Goal: Task Accomplishment & Management: Use online tool/utility

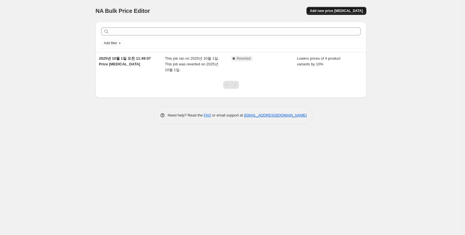
click at [357, 12] on span "Add new price [MEDICAL_DATA]" at bounding box center [336, 11] width 53 height 5
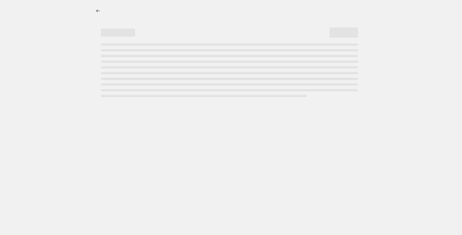
select select "percentage"
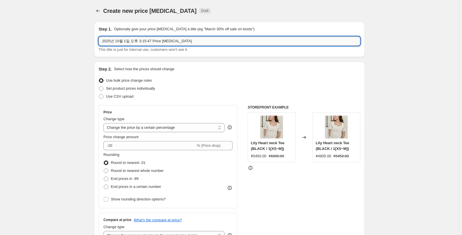
click at [139, 43] on input "2025년 10월 1일 오후 3:15:47 Price [MEDICAL_DATA]" at bounding box center [230, 40] width 262 height 9
drag, startPoint x: 102, startPoint y: 41, endPoint x: 216, endPoint y: 41, distance: 114.0
click at [216, 41] on input "2025년 10월 1일 오후 3:15:47 Price [MEDICAL_DATA]" at bounding box center [230, 40] width 262 height 9
click at [157, 40] on input "2025년 10월 1일 오후 3:15:47 Price [MEDICAL_DATA]" at bounding box center [230, 40] width 262 height 9
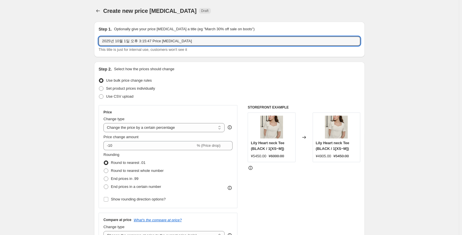
paste input "MICANE DAY"
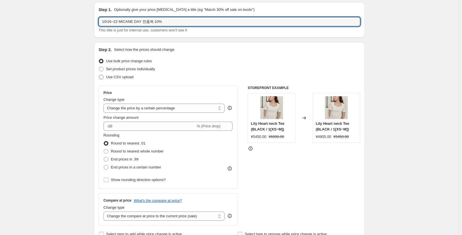
scroll to position [29, 0]
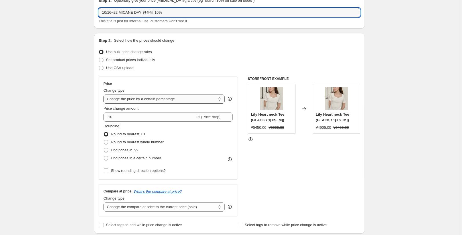
type input "10/16~22 MICANE DAY 전품목 10%"
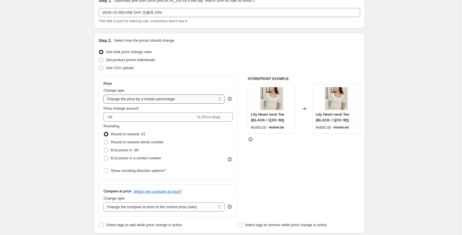
click at [150, 98] on select "Change the price to a certain amount Change the price by a certain amount Chang…" at bounding box center [163, 98] width 121 height 9
click at [103, 94] on select "Change the price to a certain amount Change the price by a certain amount Chang…" at bounding box center [163, 98] width 121 height 9
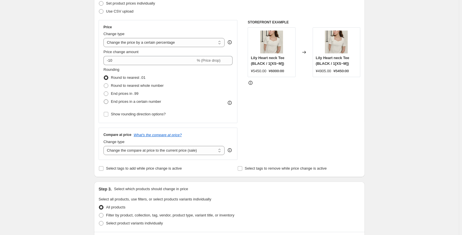
scroll to position [86, 0]
click at [122, 61] on input "-10" at bounding box center [149, 59] width 92 height 9
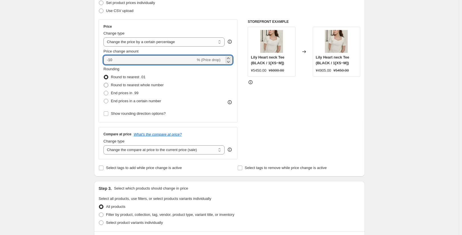
scroll to position [114, 0]
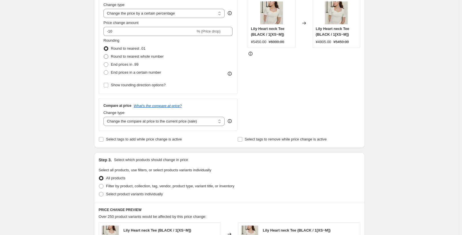
click at [155, 56] on span "Round to nearest whole number" at bounding box center [137, 56] width 53 height 4
click at [104, 54] on input "Round to nearest whole number" at bounding box center [104, 54] width 0 height 0
radio input "true"
click at [161, 121] on select "Change the compare at price to the current price (sale) Change the compare at p…" at bounding box center [163, 121] width 121 height 9
click at [103, 117] on select "Change the compare at price to the current price (sale) Change the compare at p…" at bounding box center [163, 121] width 121 height 9
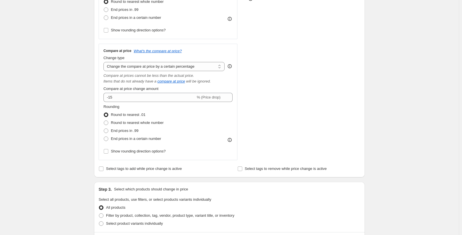
scroll to position [171, 0]
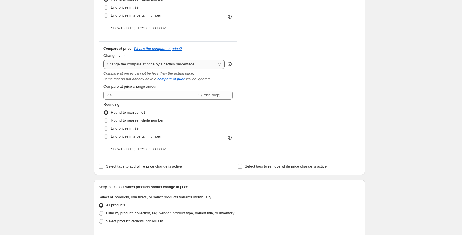
click at [156, 63] on select "Change the compare at price to the current price (sale) Change the compare at p…" at bounding box center [163, 64] width 121 height 9
select select "ep"
click at [103, 60] on select "Change the compare at price to the current price (sale) Change the compare at p…" at bounding box center [163, 64] width 121 height 9
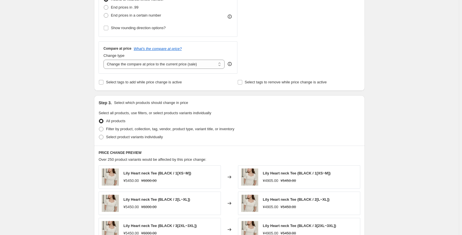
click at [89, 106] on div "Create new price change job. This page is ready Create new price change job Dra…" at bounding box center [229, 114] width 284 height 570
click at [265, 82] on span "Select tags to remove while price change is active" at bounding box center [286, 82] width 82 height 4
click at [242, 82] on input "Select tags to remove while price change is active" at bounding box center [240, 82] width 5 height 5
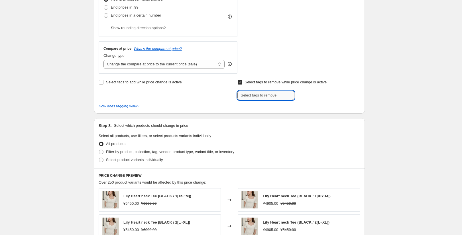
click at [263, 95] on input "text" at bounding box center [265, 95] width 57 height 9
click at [263, 85] on span "Select tags to remove while price change is active" at bounding box center [286, 82] width 82 height 6
click at [242, 84] on input "Select tags to remove while price change is active" at bounding box center [240, 82] width 5 height 5
checkbox input "false"
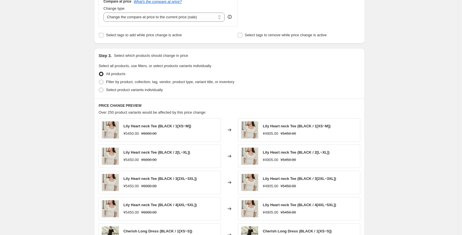
scroll to position [228, 0]
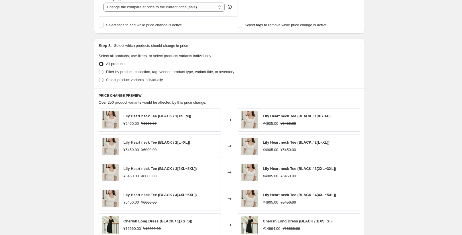
click at [126, 82] on span "Select product variants individually" at bounding box center [134, 80] width 57 height 4
click at [99, 78] on input "Select product variants individually" at bounding box center [99, 78] width 0 height 0
radio input "true"
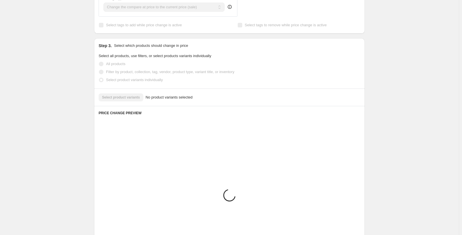
scroll to position [209, 0]
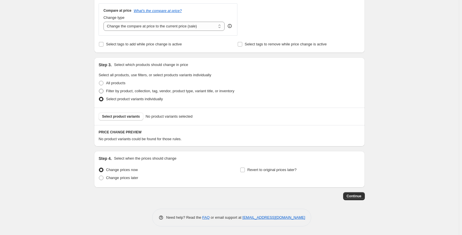
click at [125, 92] on span "Filter by product, collection, tag, vendor, product type, variant title, or inv…" at bounding box center [170, 91] width 128 height 4
click at [99, 89] on input "Filter by product, collection, tag, vendor, product type, variant title, or inv…" at bounding box center [99, 89] width 0 height 0
radio input "true"
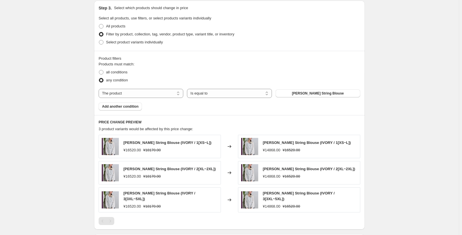
scroll to position [266, 0]
click at [146, 95] on select "The product The product's collection The product's tag The product's vendor The…" at bounding box center [141, 92] width 85 height 9
click at [230, 96] on select "Is equal to Is not equal to" at bounding box center [229, 92] width 85 height 9
click at [155, 96] on select "The product The product's collection The product's tag The product's vendor The…" at bounding box center [141, 92] width 85 height 9
select select "collection"
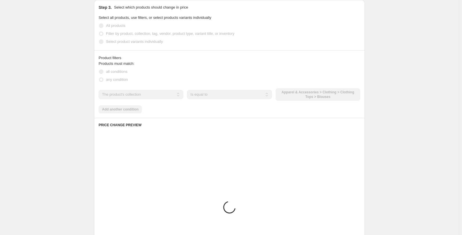
scroll to position [259, 0]
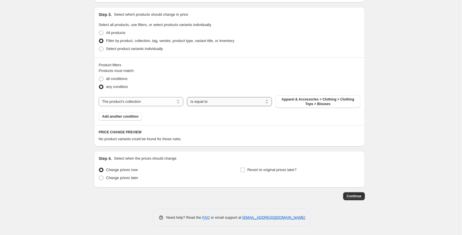
click at [231, 101] on select "Is equal to Is not equal to" at bounding box center [229, 101] width 85 height 9
click at [319, 101] on span "Apparel & Accessories > Clothing > Clothing Tops > Blouses" at bounding box center [318, 101] width 78 height 9
click at [119, 80] on span "all conditions" at bounding box center [116, 78] width 21 height 4
click at [99, 77] on input "all conditions" at bounding box center [99, 76] width 0 height 0
radio input "true"
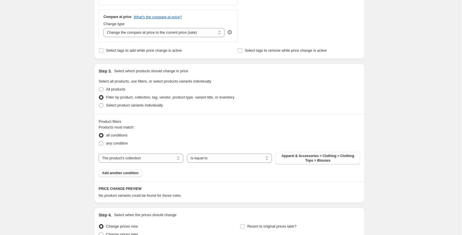
scroll to position [202, 0]
click at [120, 89] on span "All products" at bounding box center [115, 89] width 19 height 4
click at [99, 87] on input "All products" at bounding box center [99, 87] width 0 height 0
radio input "true"
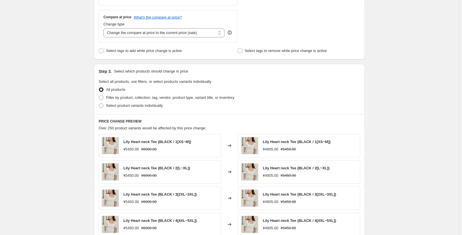
scroll to position [288, 0]
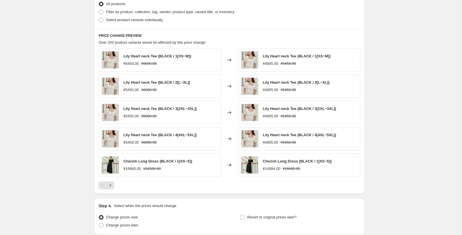
click at [147, 65] on strike "¥6000.00" at bounding box center [148, 64] width 15 height 6
click at [146, 65] on strike "¥6000.00" at bounding box center [148, 64] width 15 height 6
drag, startPoint x: 152, startPoint y: 65, endPoint x: 144, endPoint y: 65, distance: 7.4
click at [144, 65] on strike "¥6000.00" at bounding box center [148, 64] width 15 height 6
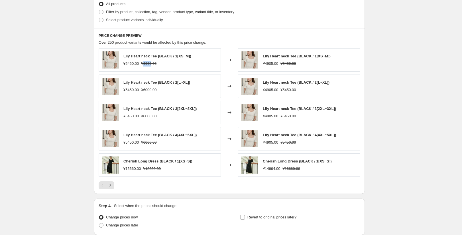
copy strike "6000"
click at [133, 70] on div "Lily Heart neck Tee (BLACK / 1[XS~M]) ¥5450.00 ¥6000.00" at bounding box center [160, 59] width 122 height 23
click at [150, 65] on strike "¥6000.00" at bounding box center [148, 64] width 15 height 6
drag, startPoint x: 144, startPoint y: 64, endPoint x: 159, endPoint y: 64, distance: 14.3
click at [159, 64] on div "¥5450.00 ¥6000.00" at bounding box center [157, 64] width 68 height 6
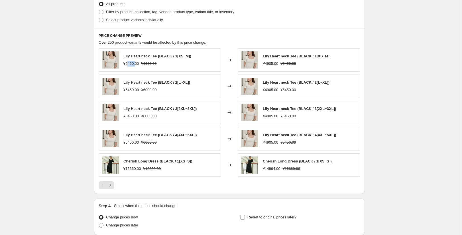
drag, startPoint x: 136, startPoint y: 63, endPoint x: 128, endPoint y: 63, distance: 7.7
click at [128, 63] on div "¥5450.00" at bounding box center [130, 64] width 15 height 6
drag, startPoint x: 128, startPoint y: 63, endPoint x: 135, endPoint y: 66, distance: 7.3
click at [135, 66] on div "¥5450.00" at bounding box center [130, 64] width 15 height 6
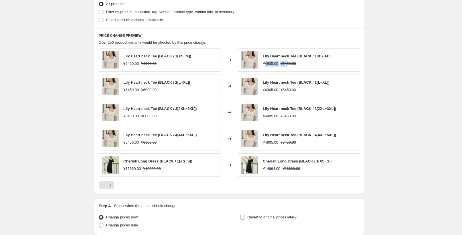
drag, startPoint x: 266, startPoint y: 62, endPoint x: 305, endPoint y: 62, distance: 39.3
click at [288, 60] on div "Lily Heart neck Tee (BLACK / 1[XS~M]) ¥4905.00 ¥5450.00" at bounding box center [297, 59] width 68 height 13
click at [315, 62] on div "¥4905.00 ¥5450.00" at bounding box center [297, 64] width 68 height 6
drag, startPoint x: 133, startPoint y: 62, endPoint x: 127, endPoint y: 63, distance: 6.3
click at [127, 63] on div "¥5450.00" at bounding box center [130, 64] width 15 height 6
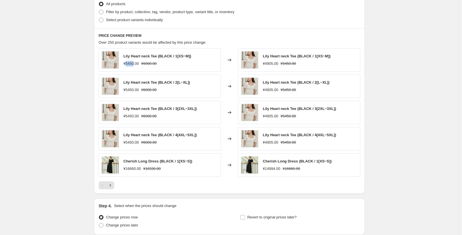
drag, startPoint x: 134, startPoint y: 63, endPoint x: 128, endPoint y: 63, distance: 6.3
click at [128, 63] on div "¥5450.00" at bounding box center [130, 64] width 15 height 6
copy div "5450"
click at [272, 67] on div "Lily Heart neck Tee (BLACK / 1[XS~M]) ¥4905.00 ¥5450.00" at bounding box center [299, 59] width 122 height 23
drag, startPoint x: 285, startPoint y: 64, endPoint x: 298, endPoint y: 66, distance: 13.5
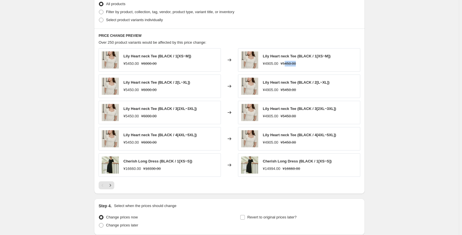
click at [298, 66] on div "¥4905.00 ¥5450.00" at bounding box center [297, 64] width 68 height 6
drag, startPoint x: 266, startPoint y: 64, endPoint x: 275, endPoint y: 64, distance: 9.1
click at [275, 64] on div "¥4905.00" at bounding box center [270, 64] width 15 height 6
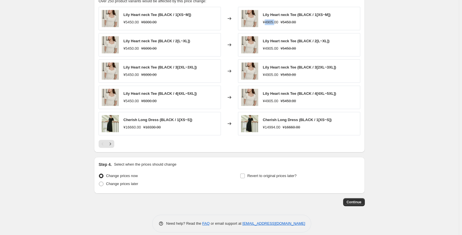
scroll to position [335, 0]
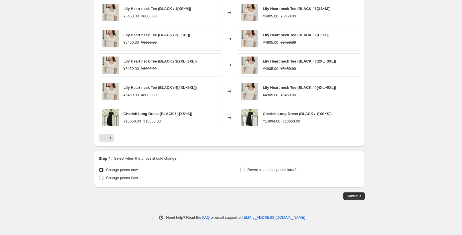
click at [135, 181] on label "Change prices later" at bounding box center [119, 178] width 40 height 8
click at [99, 176] on input "Change prices later" at bounding box center [99, 175] width 0 height 0
radio input "true"
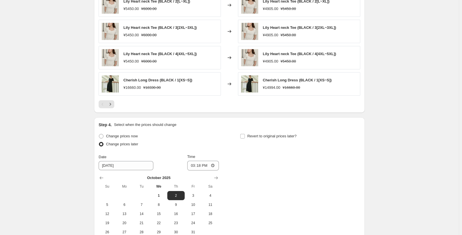
scroll to position [421, 0]
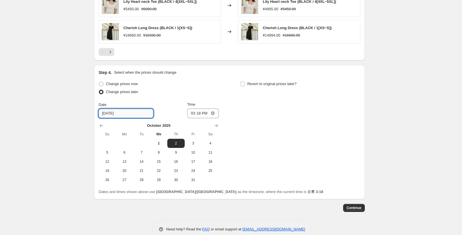
click at [127, 113] on input "10/2/2025" at bounding box center [126, 113] width 55 height 9
click at [176, 163] on span "16" at bounding box center [176, 161] width 13 height 5
type input "10/16/2025"
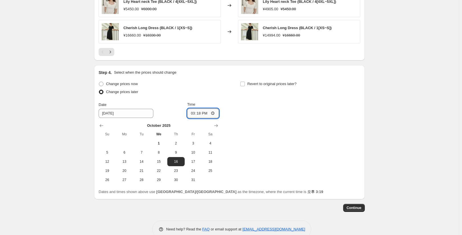
click at [200, 113] on input "15:18" at bounding box center [203, 113] width 32 height 10
type input "14:00"
click at [285, 129] on div "Change prices now Change prices later Date 10/16/2025 Time 14:00 October 2025 S…" at bounding box center [230, 132] width 262 height 104
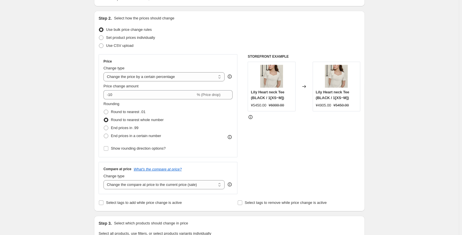
scroll to position [50, 0]
click at [192, 73] on select "Change the price to a certain amount Change the price by a certain amount Chang…" at bounding box center [163, 76] width 121 height 9
click at [192, 74] on select "Change the price to a certain amount Change the price by a certain amount Chang…" at bounding box center [163, 76] width 121 height 9
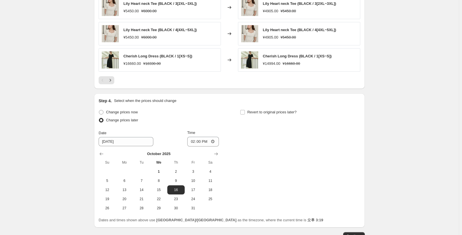
scroll to position [433, 0]
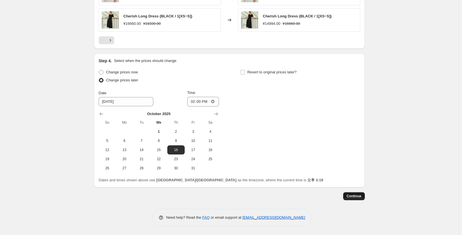
click at [355, 198] on span "Continue" at bounding box center [354, 196] width 15 height 5
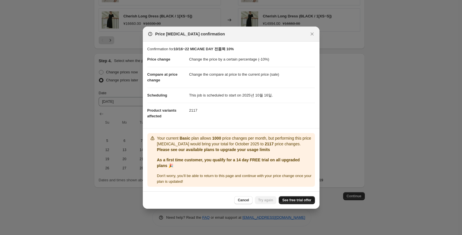
click at [307, 203] on link "See free trial offer" at bounding box center [297, 200] width 36 height 8
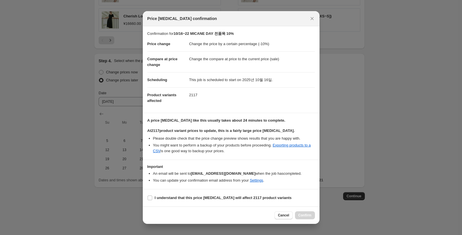
click at [285, 182] on li "You can update your confirmation email address from your Settings ." at bounding box center [234, 180] width 162 height 6
click at [253, 197] on b "I understand that this price change job will affect 2117 product variants" at bounding box center [223, 197] width 137 height 4
click at [152, 197] on input "I understand that this price change job will affect 2117 product variants" at bounding box center [150, 197] width 5 height 5
checkbox input "true"
click at [309, 216] on span "Confirm" at bounding box center [304, 215] width 13 height 5
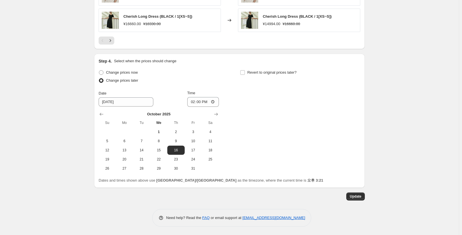
scroll to position [468, 0]
click at [358, 195] on span "Update" at bounding box center [356, 196] width 12 height 5
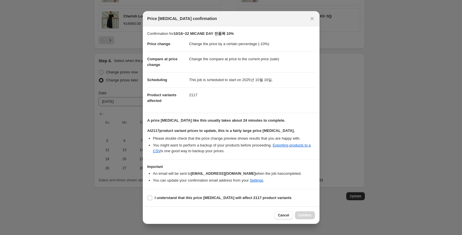
click at [313, 20] on icon "Close" at bounding box center [312, 19] width 6 height 6
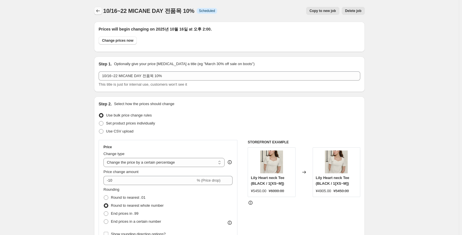
click at [98, 11] on icon "Price change jobs" at bounding box center [98, 10] width 4 height 3
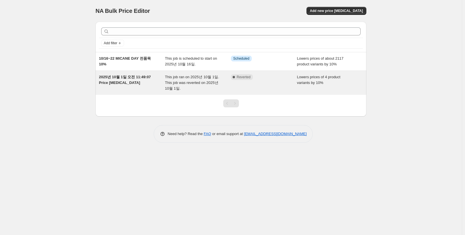
click at [212, 82] on span "This job ran on 2025년 10월 1일. This job was reverted on 2025년 10월 1일." at bounding box center [192, 83] width 54 height 16
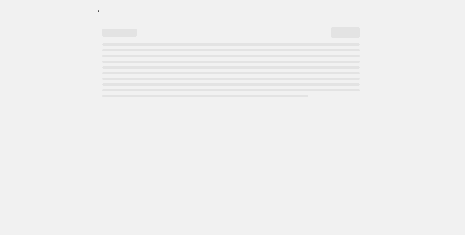
select select "percentage"
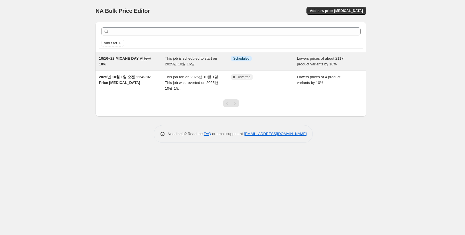
click at [177, 65] on span "This job is scheduled to start on 2025년 10월 16일." at bounding box center [191, 61] width 52 height 10
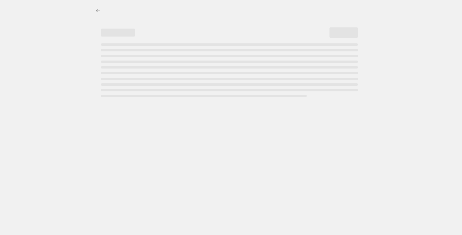
select select "percentage"
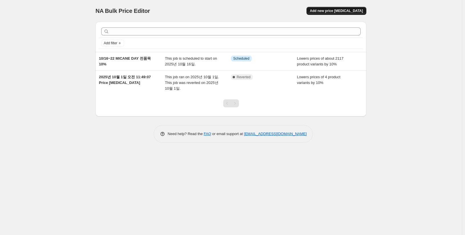
click at [343, 9] on span "Add new price [MEDICAL_DATA]" at bounding box center [336, 11] width 53 height 5
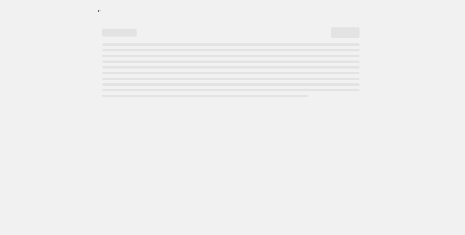
select select "percentage"
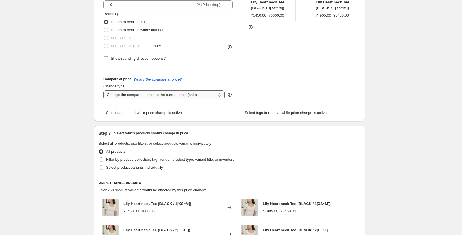
scroll to position [143, 0]
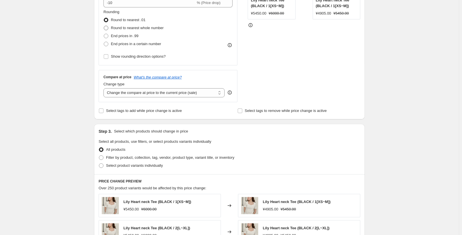
click at [146, 28] on span "Round to nearest whole number" at bounding box center [137, 28] width 53 height 4
click at [104, 26] on input "Round to nearest whole number" at bounding box center [104, 26] width 0 height 0
radio input "true"
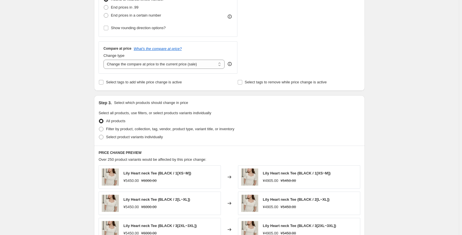
scroll to position [200, 0]
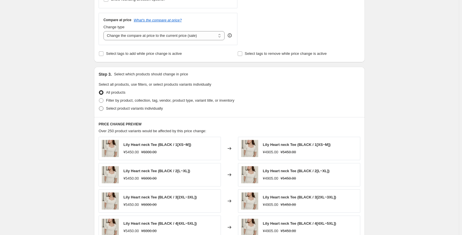
click at [136, 109] on span "Select product variants individually" at bounding box center [134, 108] width 57 height 4
click at [99, 106] on input "Select product variants individually" at bounding box center [99, 106] width 0 height 0
radio input "true"
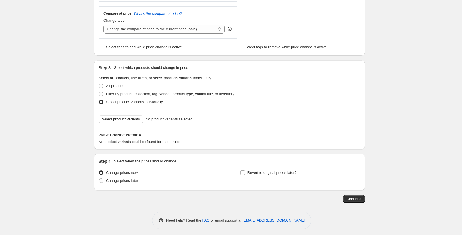
scroll to position [209, 0]
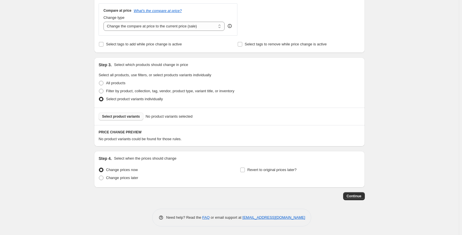
click at [113, 119] on button "Select product variants" at bounding box center [121, 116] width 45 height 8
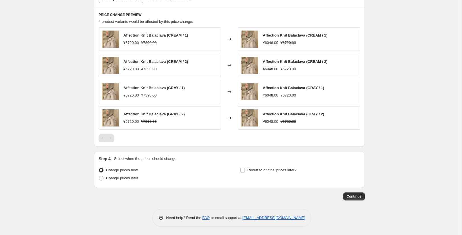
scroll to position [327, 0]
click at [354, 196] on span "Continue" at bounding box center [354, 196] width 15 height 5
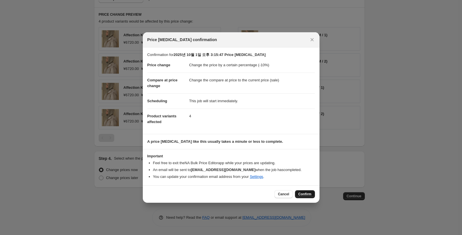
click at [306, 194] on span "Confirm" at bounding box center [304, 194] width 13 height 5
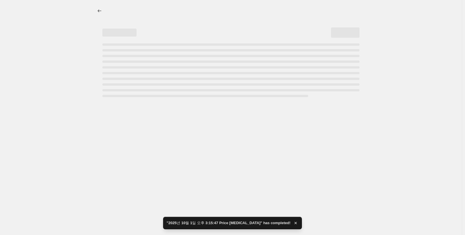
select select "percentage"
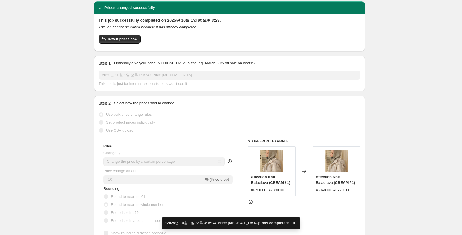
scroll to position [57, 0]
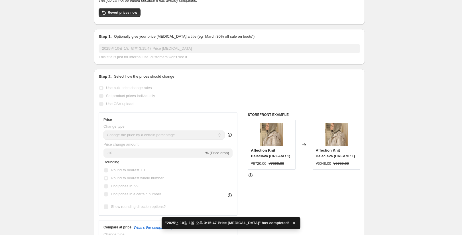
click at [258, 148] on span "Affection Knit Balaclava (CREAM / 1)" at bounding box center [270, 153] width 39 height 10
copy span "Affection"
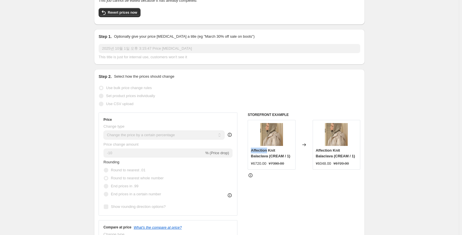
scroll to position [0, 0]
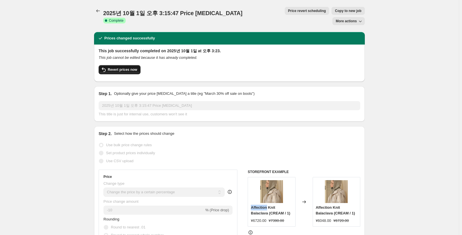
click at [125, 65] on button "Revert prices now" at bounding box center [120, 69] width 42 height 9
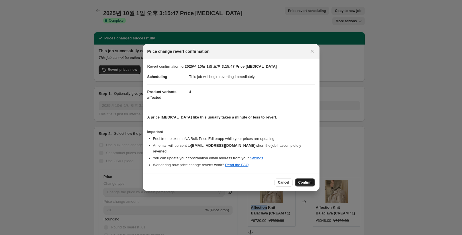
click at [308, 181] on span "Confirm" at bounding box center [304, 182] width 13 height 5
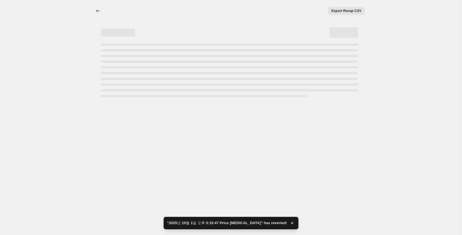
select select "percentage"
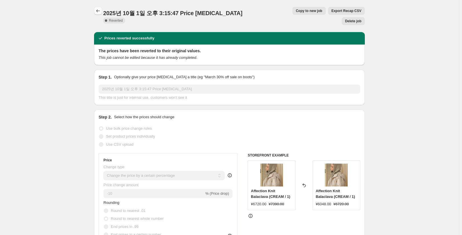
click at [99, 11] on icon "Price change jobs" at bounding box center [98, 11] width 6 height 6
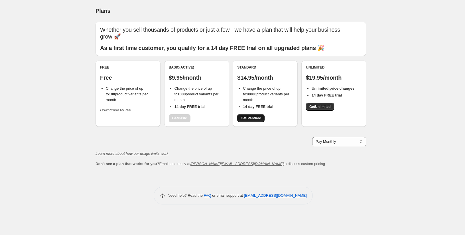
click at [257, 117] on span "Get Standard" at bounding box center [251, 118] width 21 height 5
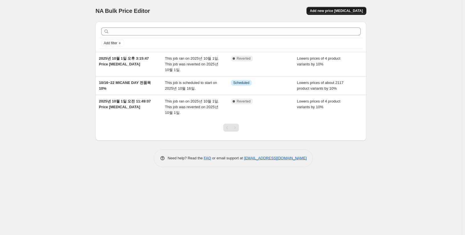
click at [349, 15] on button "Add new price [MEDICAL_DATA]" at bounding box center [336, 11] width 60 height 8
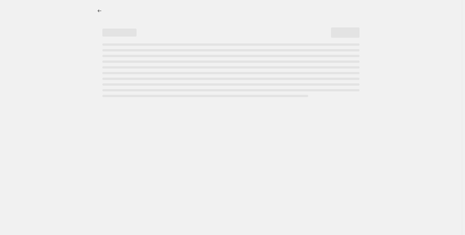
select select "percentage"
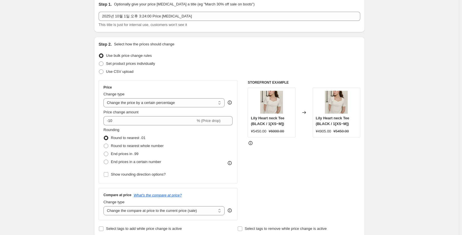
scroll to position [57, 0]
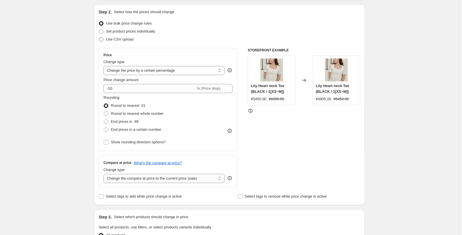
click at [131, 40] on span "Use CSV upload" at bounding box center [119, 39] width 27 height 4
click at [99, 37] on input "Use CSV upload" at bounding box center [99, 37] width 0 height 0
radio input "true"
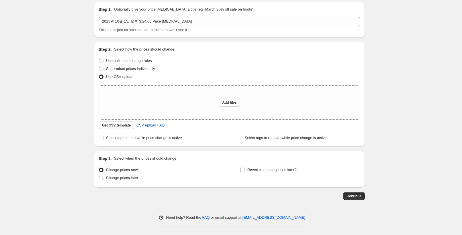
click at [127, 127] on span "Get CSV template" at bounding box center [116, 125] width 29 height 5
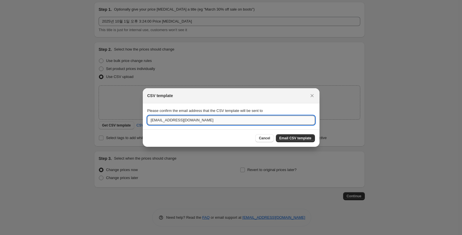
click at [171, 123] on input "[EMAIL_ADDRESS][DOMAIN_NAME]" at bounding box center [231, 119] width 168 height 9
click at [312, 95] on icon "Close" at bounding box center [311, 95] width 3 height 3
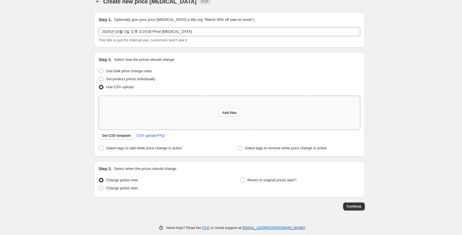
scroll to position [0, 0]
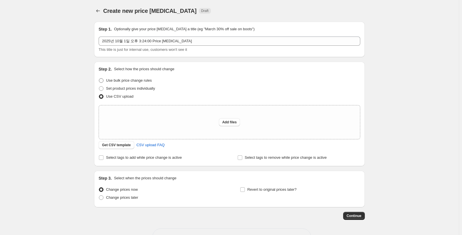
click at [112, 83] on span "Use bulk price change rules" at bounding box center [129, 81] width 46 height 6
click at [99, 78] on input "Use bulk price change rules" at bounding box center [99, 78] width 0 height 0
radio input "true"
select select "percentage"
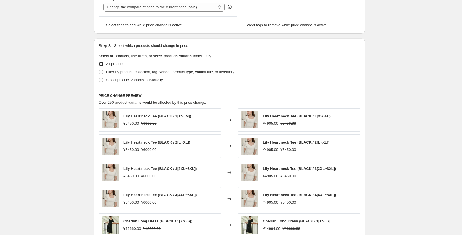
scroll to position [86, 0]
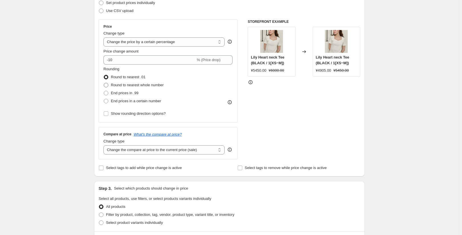
click at [148, 86] on span "Round to nearest whole number" at bounding box center [137, 85] width 53 height 4
click at [104, 83] on input "Round to nearest whole number" at bounding box center [104, 83] width 0 height 0
radio input "true"
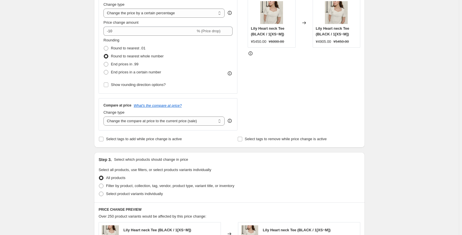
scroll to position [171, 0]
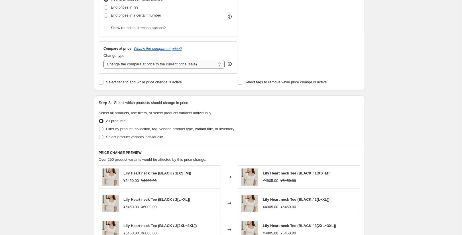
click at [160, 66] on select "Change the compare at price to the current price (sale) Change the compare at p…" at bounding box center [163, 64] width 121 height 9
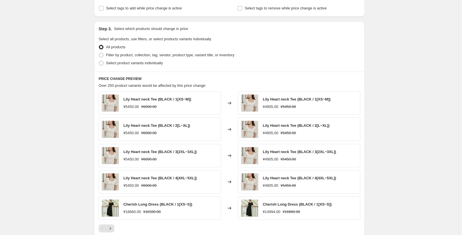
scroll to position [228, 0]
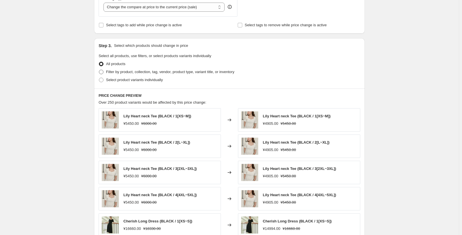
click at [149, 73] on span "Filter by product, collection, tag, vendor, product type, variant title, or inv…" at bounding box center [170, 72] width 128 height 4
click at [99, 70] on input "Filter by product, collection, tag, vendor, product type, variant title, or inv…" at bounding box center [99, 70] width 0 height 0
radio input "true"
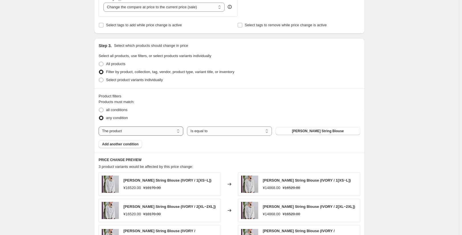
click at [162, 132] on select "The product The product's collection The product's tag The product's vendor The…" at bounding box center [141, 130] width 85 height 9
select select "collection"
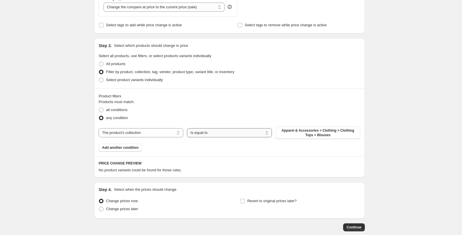
click at [221, 133] on select "Is equal to Is not equal to" at bounding box center [229, 132] width 85 height 9
click at [218, 135] on select "Is equal to Is not equal to" at bounding box center [229, 132] width 85 height 9
click at [187, 128] on select "Is equal to Is not equal to" at bounding box center [229, 132] width 85 height 9
click at [309, 136] on span "Apparel & Accessories > Clothing > Clothing Tops > Blouses" at bounding box center [318, 132] width 78 height 9
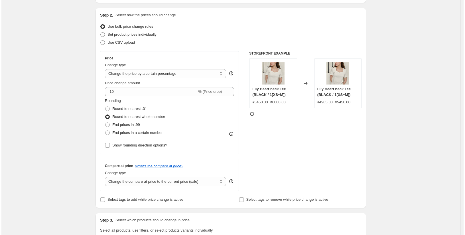
scroll to position [0, 0]
